Goal: Transaction & Acquisition: Book appointment/travel/reservation

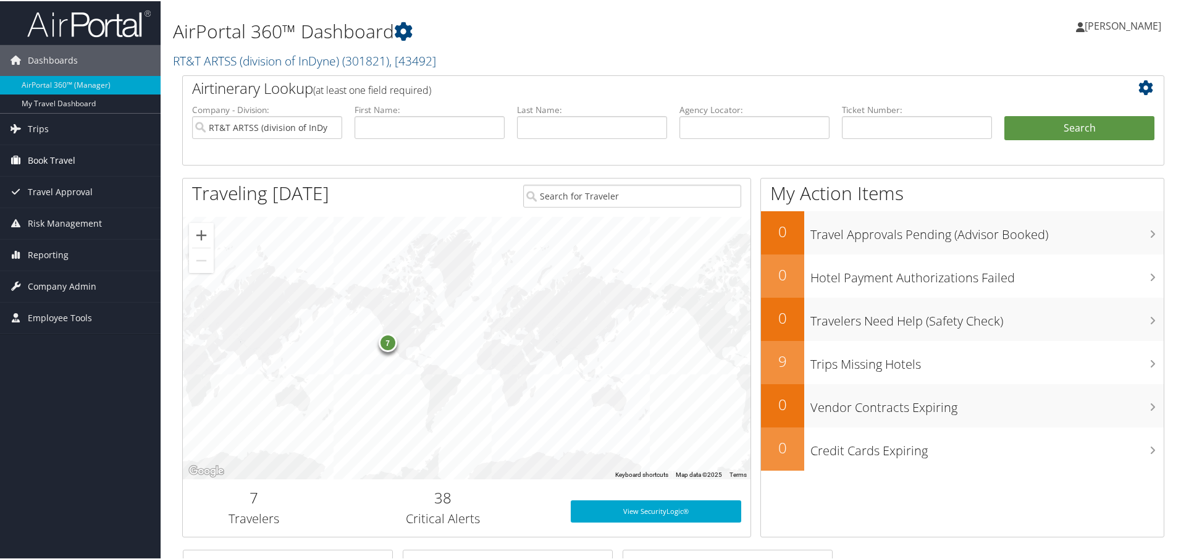
click at [62, 155] on span "Book Travel" at bounding box center [52, 159] width 48 height 31
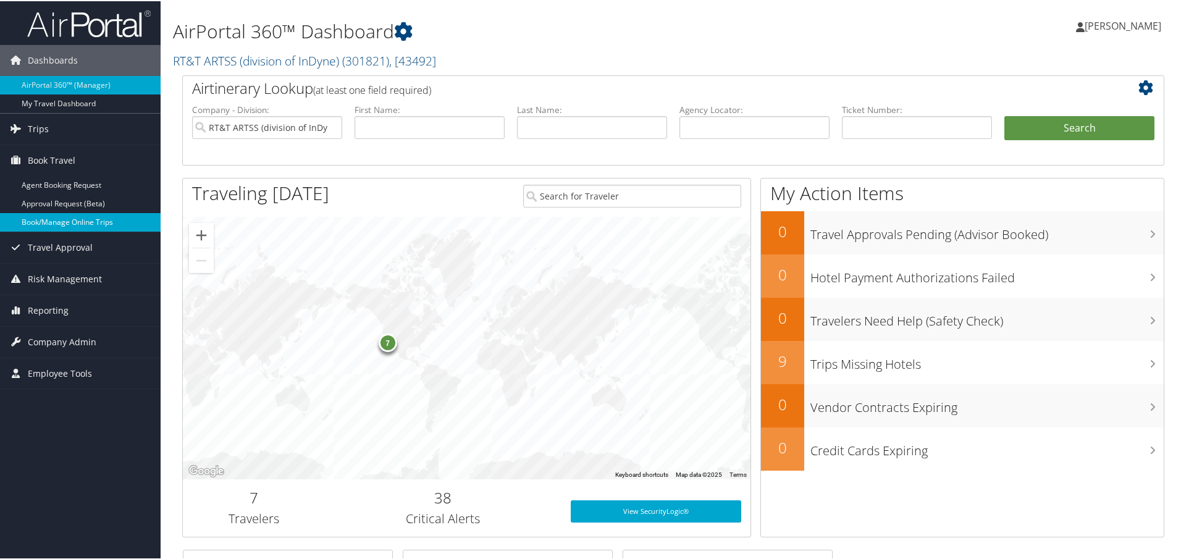
click at [55, 218] on link "Book/Manage Online Trips" at bounding box center [80, 221] width 161 height 19
click at [48, 217] on link "Book/Manage Online Trips" at bounding box center [80, 221] width 161 height 19
click at [519, 290] on div "7" at bounding box center [467, 347] width 568 height 263
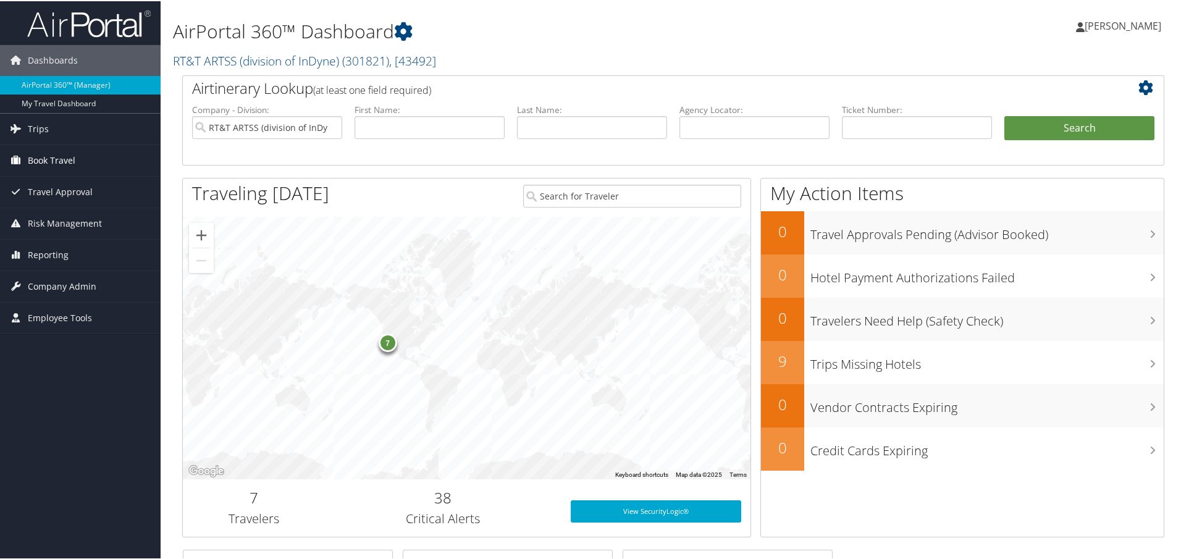
click at [58, 158] on span "Book Travel" at bounding box center [52, 159] width 48 height 31
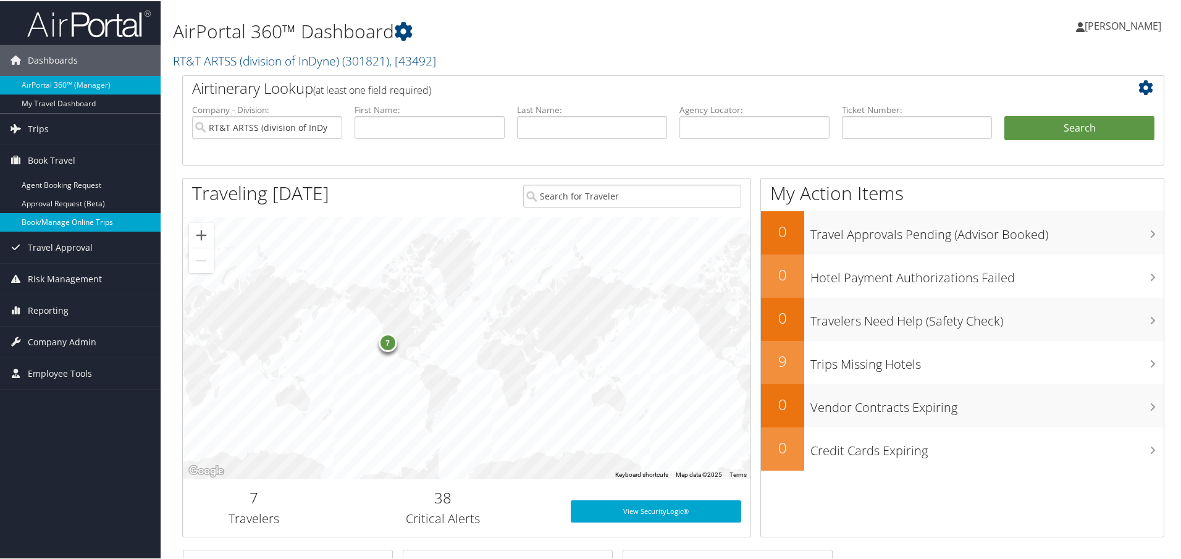
click at [57, 220] on link "Book/Manage Online Trips" at bounding box center [80, 221] width 161 height 19
click at [48, 221] on link "Book/Manage Online Trips" at bounding box center [80, 221] width 161 height 19
